Goal: Task Accomplishment & Management: Manage account settings

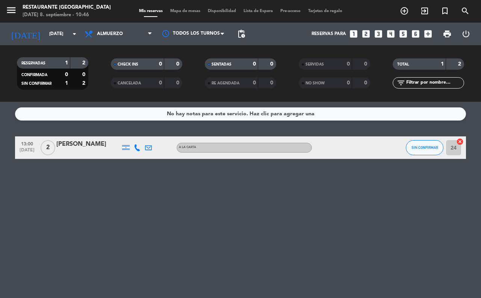
click at [411, 219] on div "No hay notas para este servicio. Haz clic para agregar una 13:00 [DATE] 2 [PERS…" at bounding box center [240, 200] width 481 height 196
click at [239, 209] on div "No hay notas para este servicio. Haz clic para agregar una 13:00 [DATE] 2 [PERS…" at bounding box center [240, 200] width 481 height 196
click at [179, 8] on div "Mis reservas Mapa de mesas Disponibilidad Lista de Espera Pre-acceso Tarjetas d…" at bounding box center [240, 11] width 211 height 7
click at [181, 11] on span "Mapa de mesas" at bounding box center [186, 11] width 38 height 4
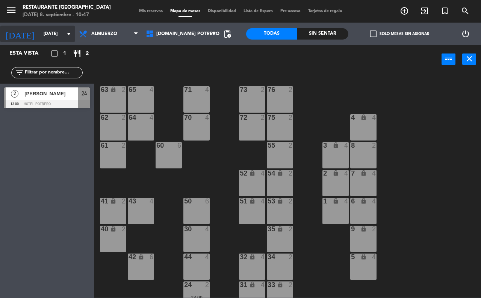
click at [56, 29] on input "[DATE]" at bounding box center [70, 33] width 60 height 13
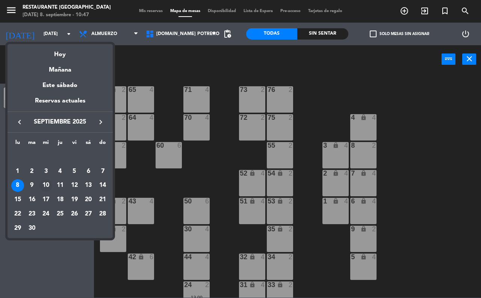
click at [50, 185] on div "10" at bounding box center [45, 185] width 13 height 13
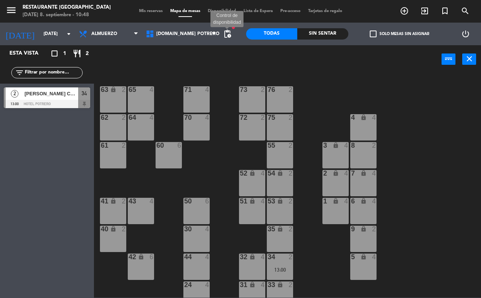
click at [230, 33] on span "pending_actions" at bounding box center [227, 33] width 9 height 9
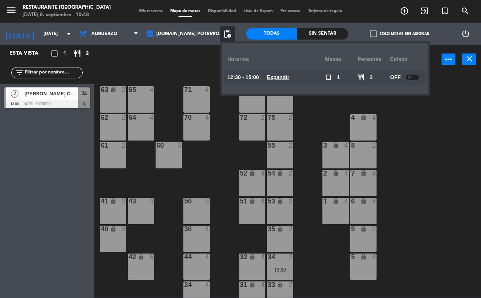
drag, startPoint x: 416, startPoint y: 76, endPoint x: 406, endPoint y: 76, distance: 10.2
click at [414, 76] on div at bounding box center [412, 77] width 13 height 6
click at [206, 36] on span "[DOMAIN_NAME] Potrero" at bounding box center [181, 34] width 78 height 17
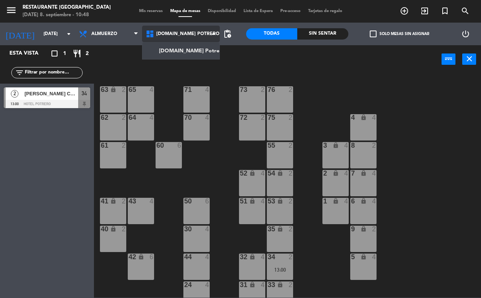
click at [206, 36] on span "[DOMAIN_NAME] Potrero" at bounding box center [181, 34] width 78 height 17
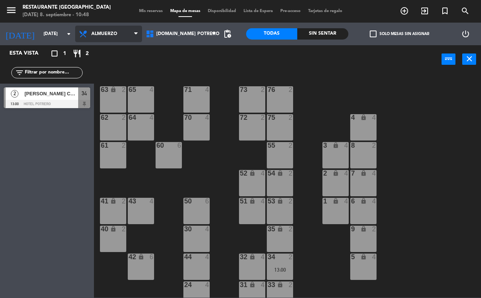
click at [111, 32] on span "Almuerzo" at bounding box center [104, 33] width 26 height 5
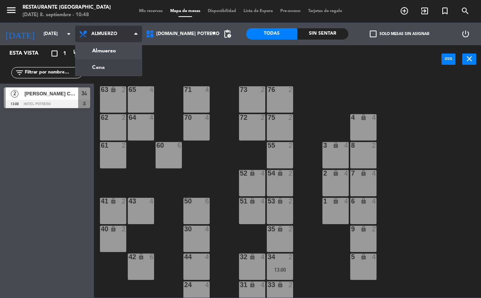
click at [120, 63] on ng-component "menu Restaurante Hotel Potrero [DATE] 8. septiembre - 10:48 Mis reservas Mapa d…" at bounding box center [240, 148] width 481 height 297
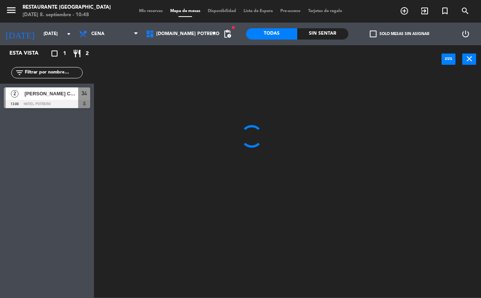
click at [232, 32] on span "pending_actions" at bounding box center [227, 33] width 15 height 15
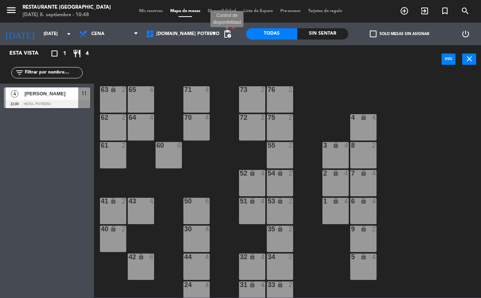
click at [229, 34] on span "pending_actions" at bounding box center [227, 33] width 9 height 9
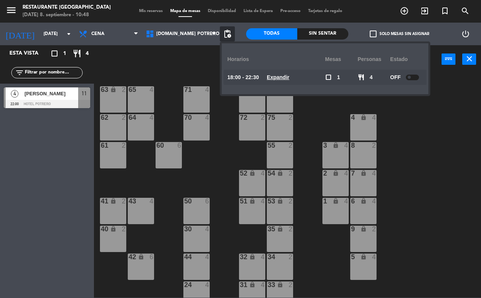
click at [414, 77] on div at bounding box center [412, 77] width 13 height 6
click at [319, 121] on div "65 4 71 4 73 2 76 2 63 lock 2 64 4 62 2 70 4 72 2 75 2 4 lock 4 55 2 60 6 3 loc…" at bounding box center [290, 185] width 383 height 224
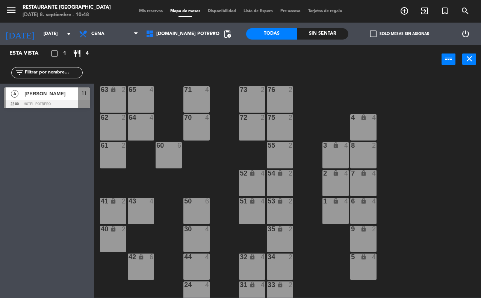
click at [57, 91] on span "[PERSON_NAME]" at bounding box center [51, 94] width 54 height 8
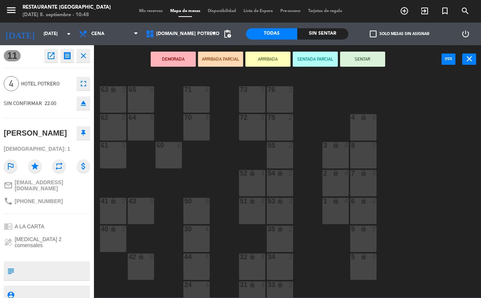
click at [214, 176] on div "65 4 71 4 73 2 76 2 63 lock 2 64 4 62 2 70 4 72 2 75 2 4 lock 4 55 2 60 6 3 loc…" at bounding box center [290, 185] width 383 height 224
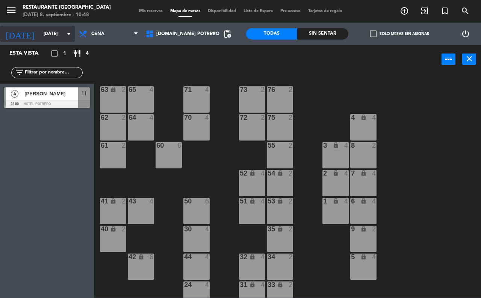
click at [52, 35] on input "[DATE]" at bounding box center [70, 33] width 60 height 13
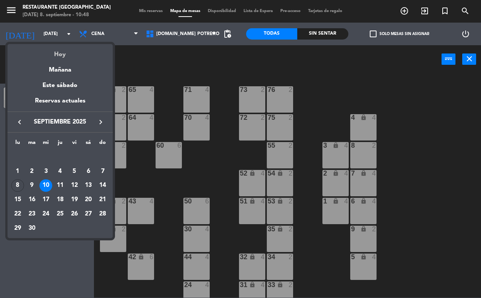
click at [63, 52] on div "Hoy" at bounding box center [60, 51] width 105 height 15
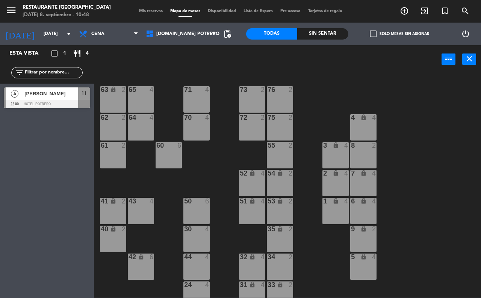
type input "[DATE]"
click at [100, 38] on span "Cena" at bounding box center [108, 34] width 67 height 17
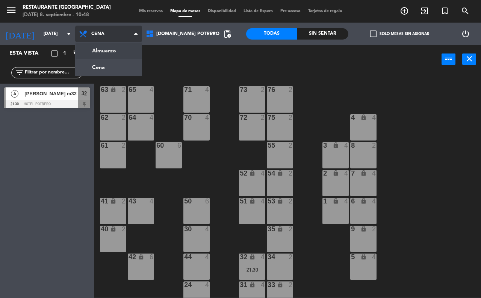
click at [102, 50] on ng-component "menu Restaurante Hotel Potrero [DATE] 8. septiembre - 10:48 Mis reservas Mapa d…" at bounding box center [240, 148] width 481 height 297
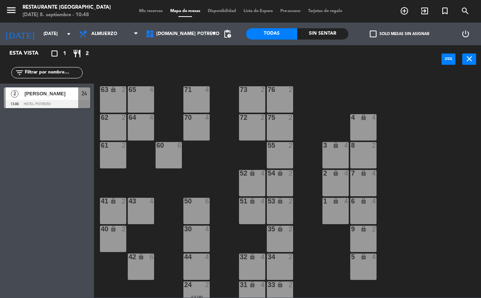
click at [173, 100] on div "65 4 71 4 73 2 76 2 63 lock 2 64 4 62 2 70 4 72 2 75 2 4 lock 4 55 2 60 6 3 loc…" at bounding box center [290, 185] width 383 height 224
